Goal: Task Accomplishment & Management: Use online tool/utility

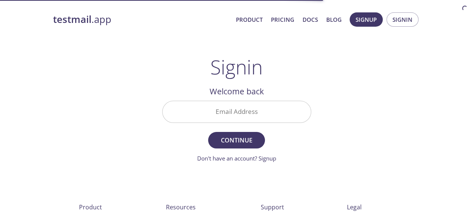
click at [198, 111] on input "Email Address" at bounding box center [237, 111] width 148 height 21
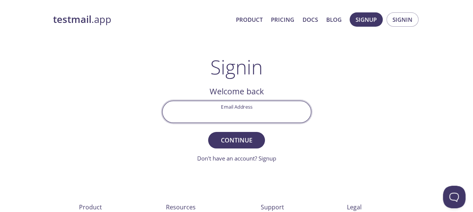
type input "[PERSON_NAME][EMAIL_ADDRESS][DOMAIN_NAME]"
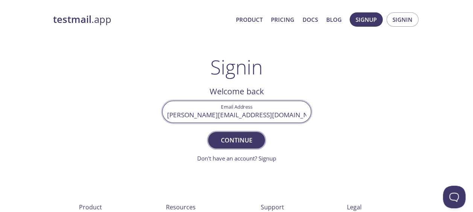
click at [230, 146] on button "Continue" at bounding box center [236, 140] width 56 height 17
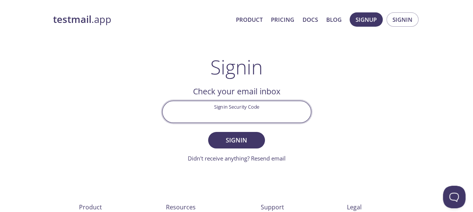
click at [205, 119] on input "Signin Security Code" at bounding box center [237, 111] width 148 height 21
paste input "4XM81MF"
type input "4XM81MF"
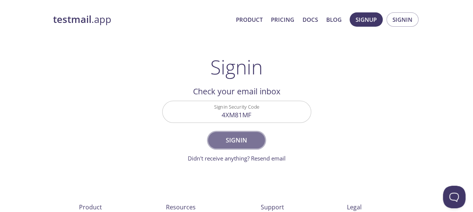
click at [237, 140] on span "Signin" at bounding box center [236, 140] width 40 height 11
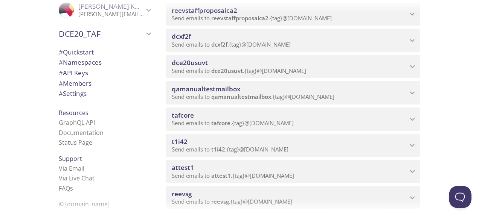
scroll to position [489, 0]
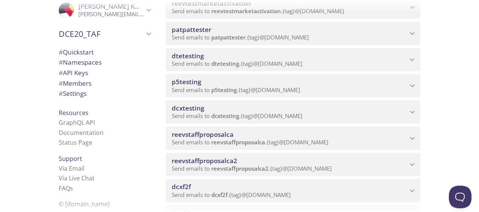
click at [183, 56] on span "dtetesting" at bounding box center [188, 56] width 32 height 9
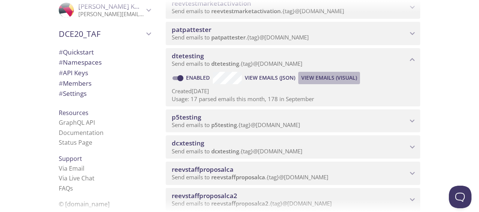
click at [327, 74] on span "View Emails (Visual)" at bounding box center [329, 77] width 56 height 9
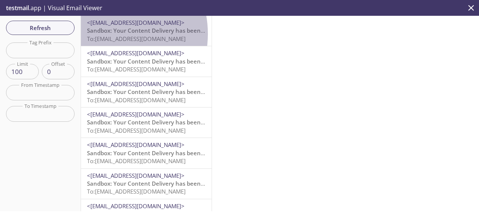
click at [103, 34] on span "Sandbox: Your Content Delivery has been viewed" at bounding box center [154, 31] width 134 height 8
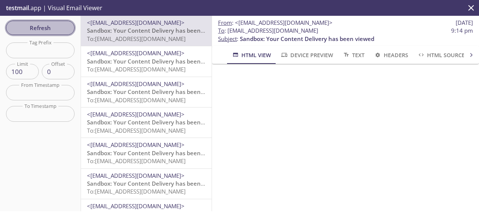
click at [35, 30] on span "Refresh" at bounding box center [40, 28] width 56 height 10
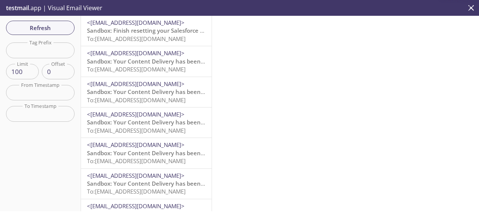
click at [146, 25] on span "<[EMAIL_ADDRESS][DOMAIN_NAME]>" at bounding box center [135, 23] width 97 height 8
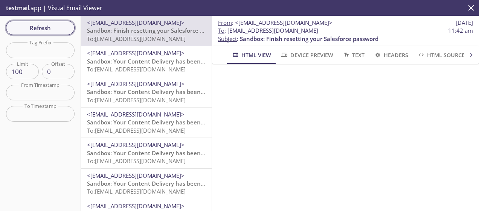
click at [43, 32] on span "Refresh" at bounding box center [40, 28] width 56 height 10
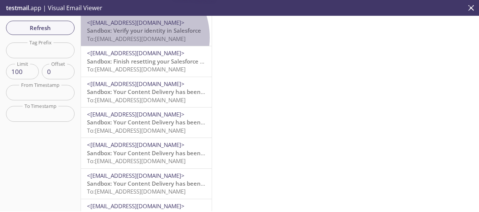
click at [134, 38] on span "To: [EMAIL_ADDRESS][DOMAIN_NAME]" at bounding box center [136, 39] width 99 height 8
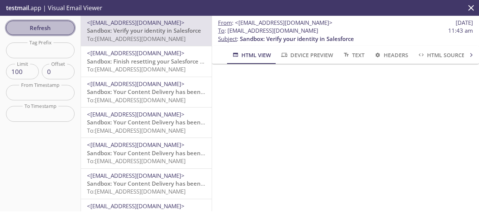
click at [65, 27] on span "Refresh" at bounding box center [40, 28] width 56 height 10
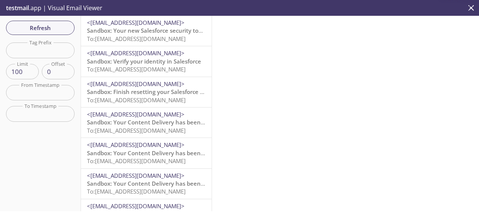
click at [128, 38] on span "To: [EMAIL_ADDRESS][DOMAIN_NAME]" at bounding box center [136, 39] width 99 height 8
